Goal: Task Accomplishment & Management: Manage account settings

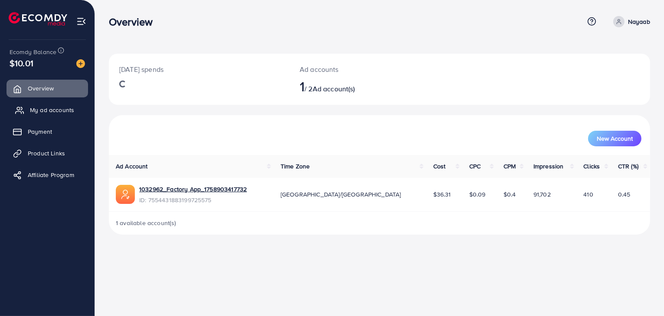
click at [35, 114] on span "My ad accounts" at bounding box center [52, 110] width 44 height 9
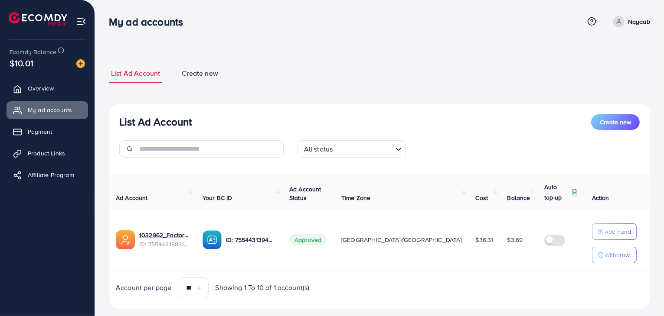
click at [475, 240] on span "$36.31" at bounding box center [484, 240] width 18 height 9
click at [420, 278] on div "Account per page ** ** ** *** Showing 1 To 10 of 1 account(s)" at bounding box center [379, 288] width 555 height 21
click at [179, 234] on link "1032962_Factory App_1758903417732" at bounding box center [163, 235] width 49 height 9
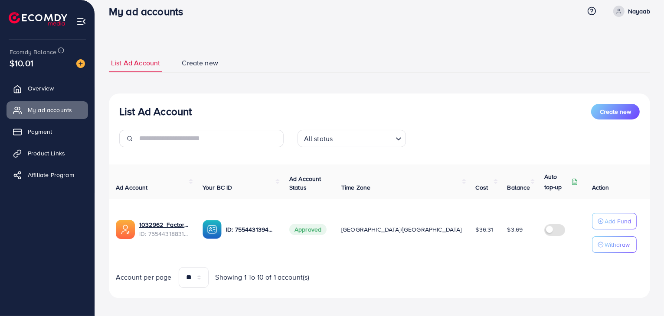
scroll to position [16, 0]
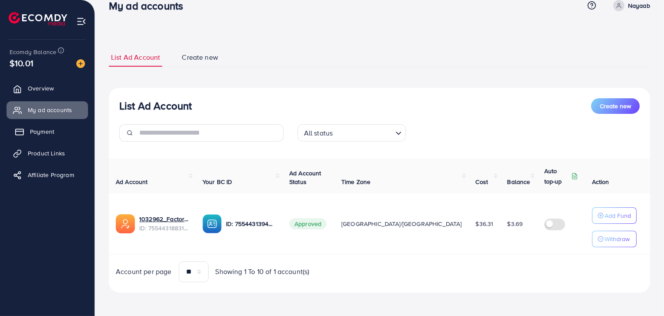
click at [30, 129] on span "Payment" at bounding box center [42, 131] width 24 height 9
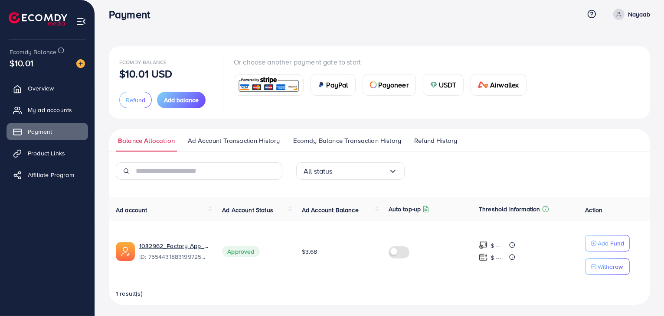
scroll to position [10, 0]
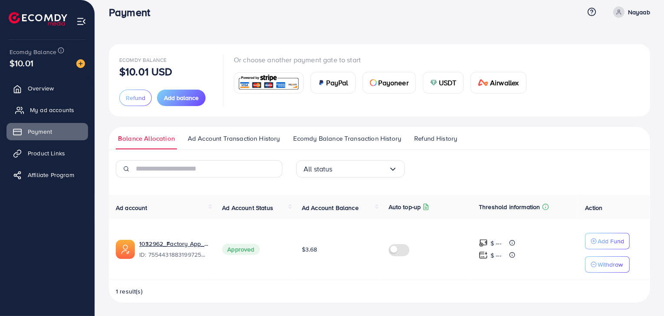
click at [40, 104] on link "My ad accounts" at bounding box center [47, 109] width 81 height 17
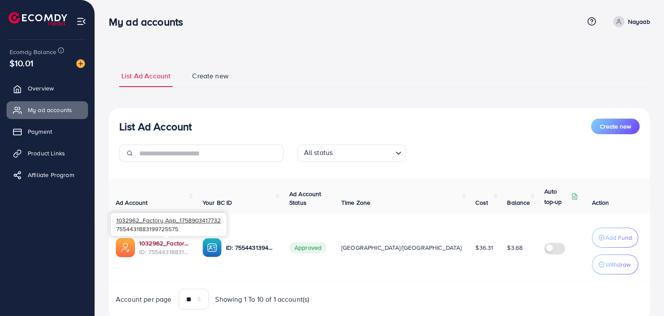
click at [182, 242] on link "1032962_Factory App_1758903417732" at bounding box center [163, 243] width 49 height 9
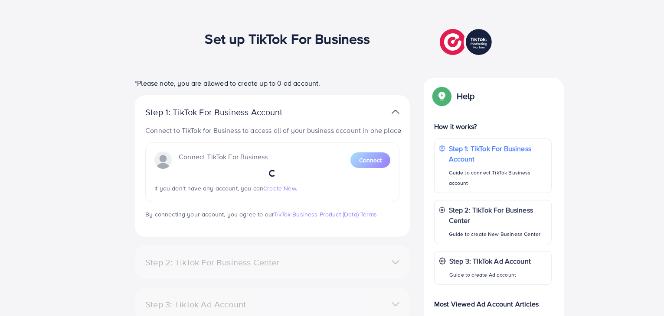
scroll to position [16, 0]
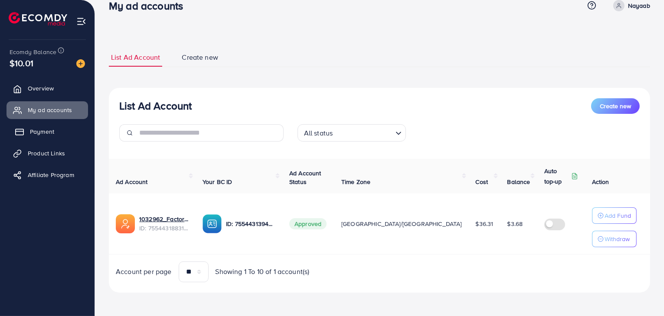
click at [29, 128] on link "Payment" at bounding box center [47, 131] width 81 height 17
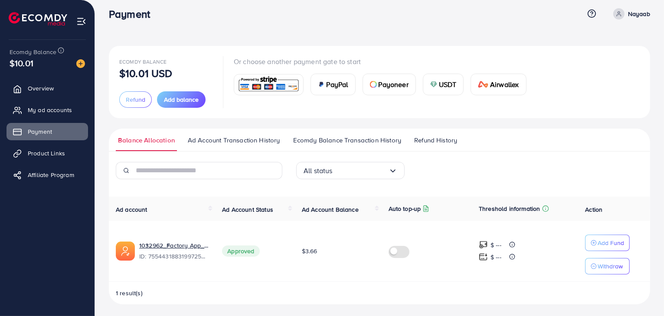
scroll to position [10, 0]
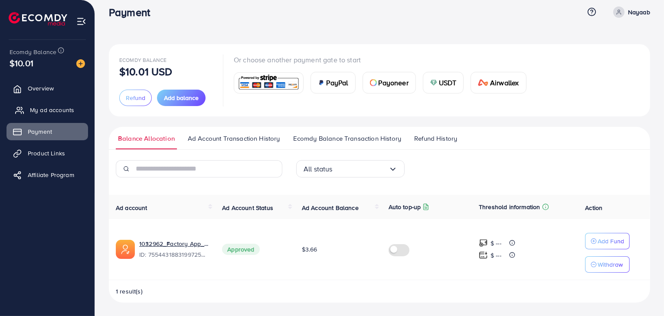
click at [46, 113] on span "My ad accounts" at bounding box center [52, 110] width 44 height 9
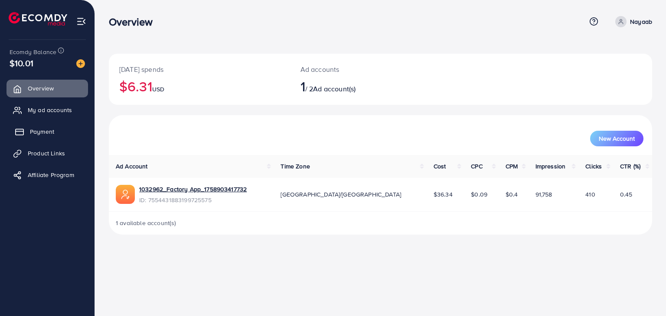
click at [49, 132] on span "Payment" at bounding box center [42, 131] width 24 height 9
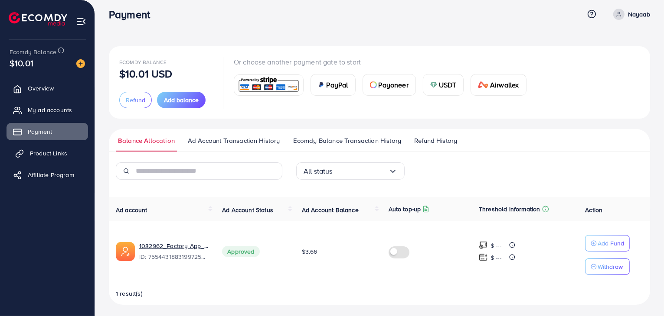
scroll to position [10, 0]
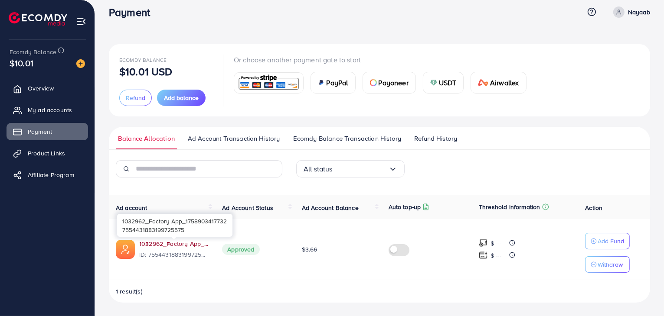
click at [169, 241] on link "1032962_Factory App_1758903417732" at bounding box center [173, 244] width 69 height 9
click at [181, 244] on link "1032962_Factory App_1758903417732" at bounding box center [173, 244] width 69 height 9
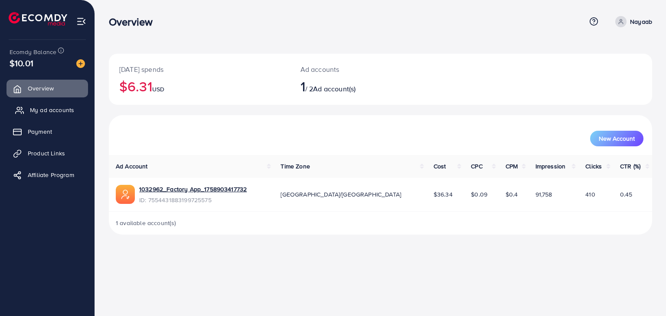
click at [37, 113] on span "My ad accounts" at bounding box center [52, 110] width 44 height 9
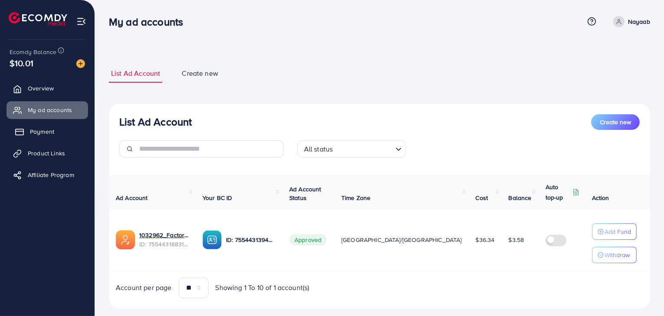
click at [50, 133] on span "Payment" at bounding box center [42, 131] width 24 height 9
